Goal: Information Seeking & Learning: Learn about a topic

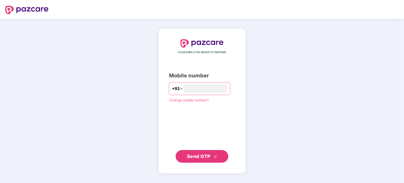
type input "**********"
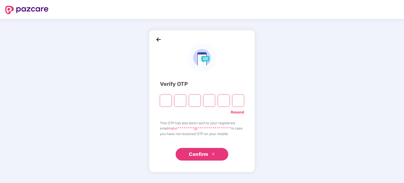
type input "*"
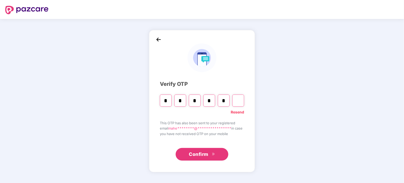
type input "*"
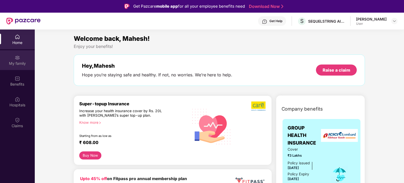
click at [18, 66] on div "My family" at bounding box center [17, 63] width 35 height 5
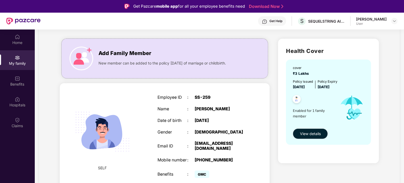
scroll to position [30, 0]
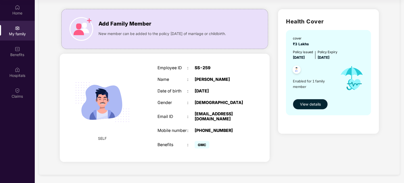
click at [313, 105] on span "View details" at bounding box center [310, 105] width 21 height 6
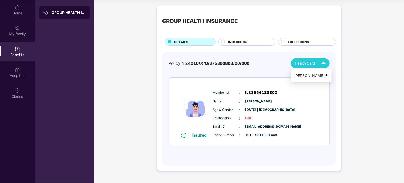
click at [323, 65] on img at bounding box center [323, 63] width 9 height 9
click at [325, 75] on img at bounding box center [327, 76] width 4 height 4
click at [234, 44] on span "INCLUSIONS" at bounding box center [238, 42] width 20 height 5
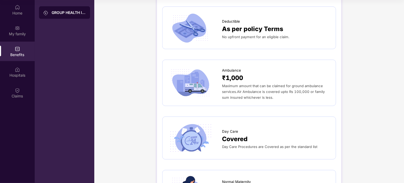
scroll to position [498, 0]
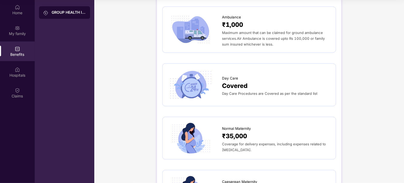
click at [304, 132] on div "₹35,000" at bounding box center [276, 137] width 109 height 10
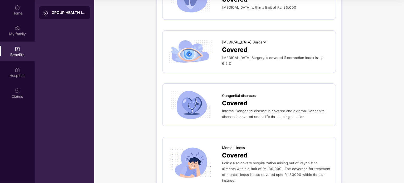
scroll to position [902, 0]
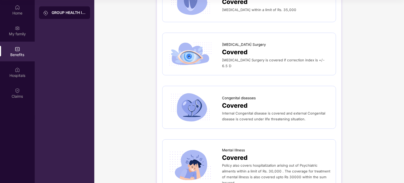
click at [233, 58] on span "[MEDICAL_DATA] Surgery is covered if correction index is +/- 6.5 D" at bounding box center [273, 63] width 103 height 10
